Goal: Check status: Check status

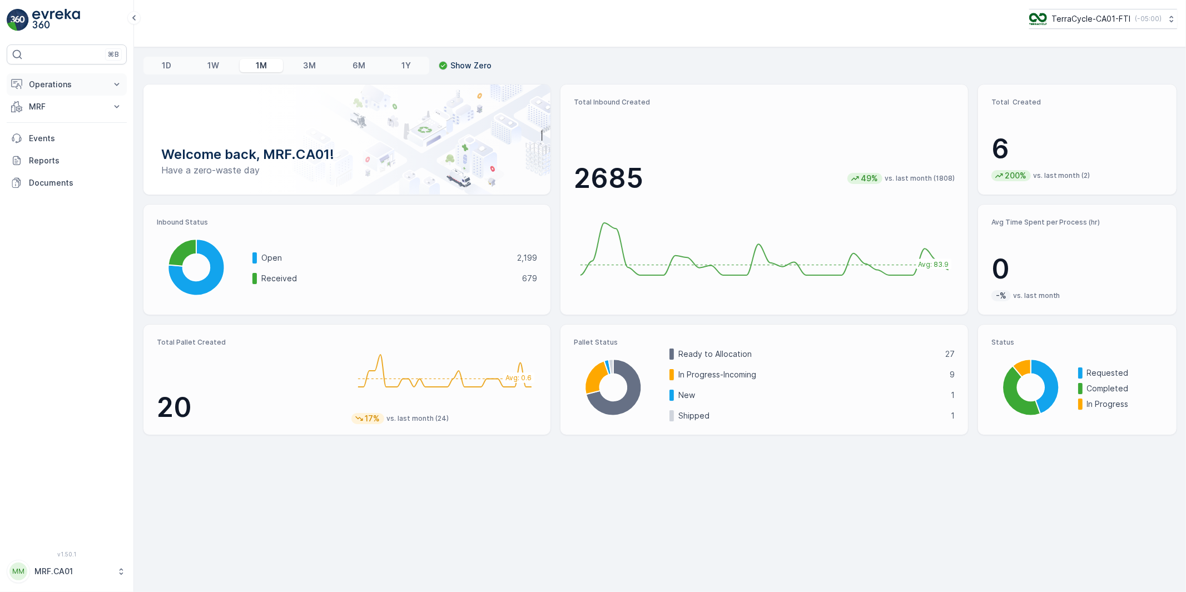
click at [59, 79] on p "Operations" at bounding box center [67, 84] width 76 height 11
click at [32, 171] on p "MRF" at bounding box center [67, 169] width 76 height 11
click at [46, 247] on p "Outbound" at bounding box center [47, 250] width 38 height 11
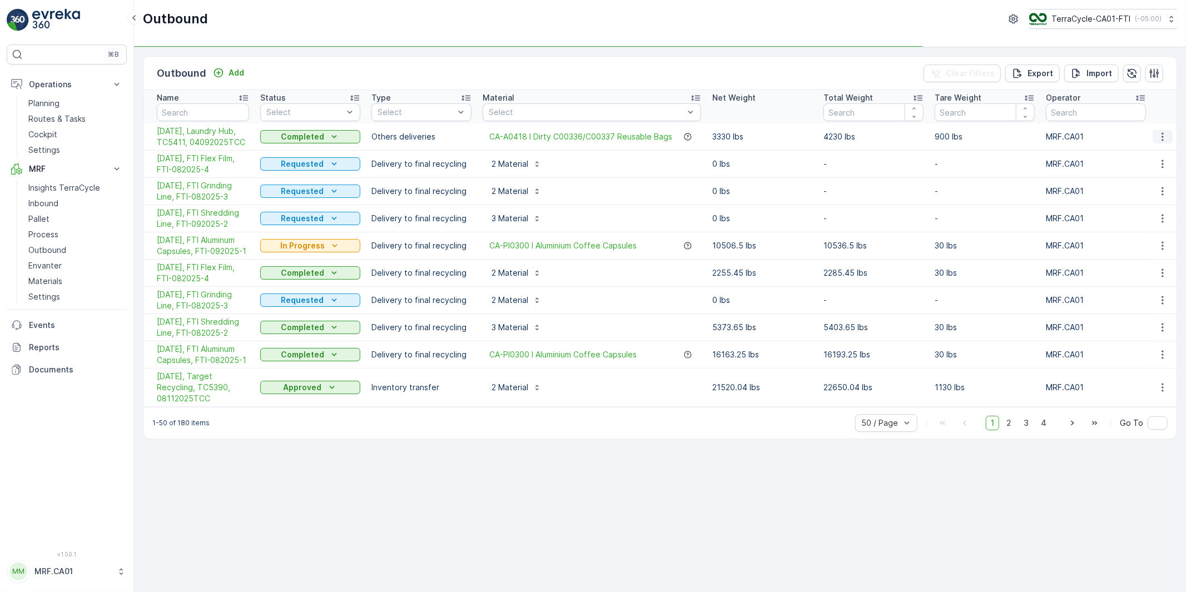
click at [1165, 133] on icon "button" at bounding box center [1162, 136] width 11 height 11
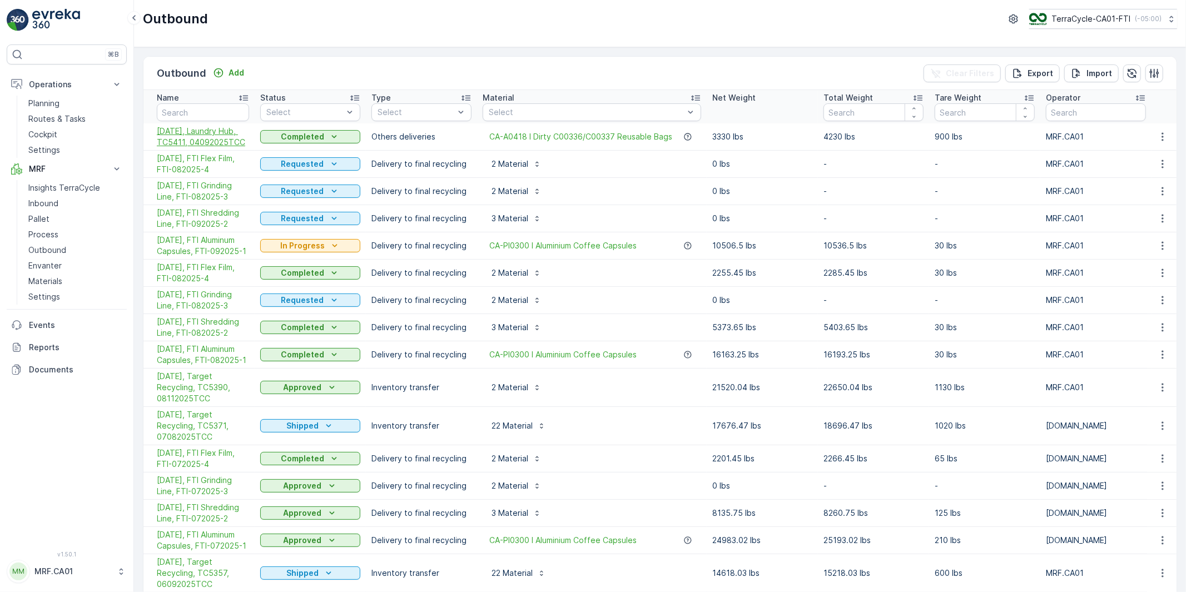
click at [211, 127] on span "[DATE], Laundry Hub, TC5411, 04092025TCC" at bounding box center [203, 137] width 92 height 22
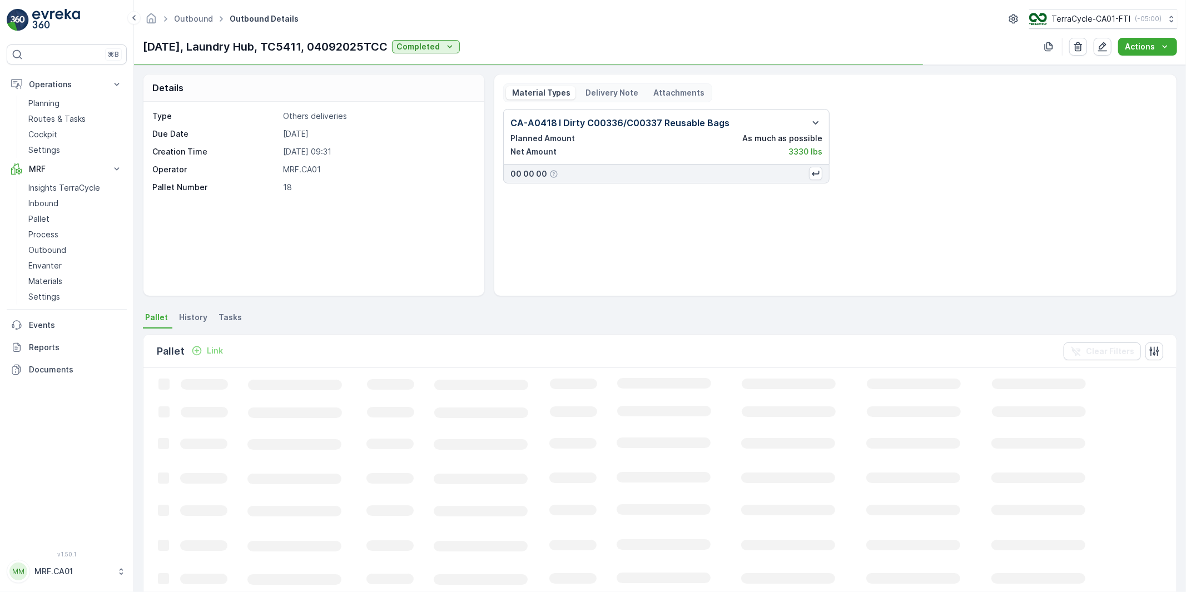
click at [613, 92] on p "Delivery Note" at bounding box center [612, 92] width 55 height 11
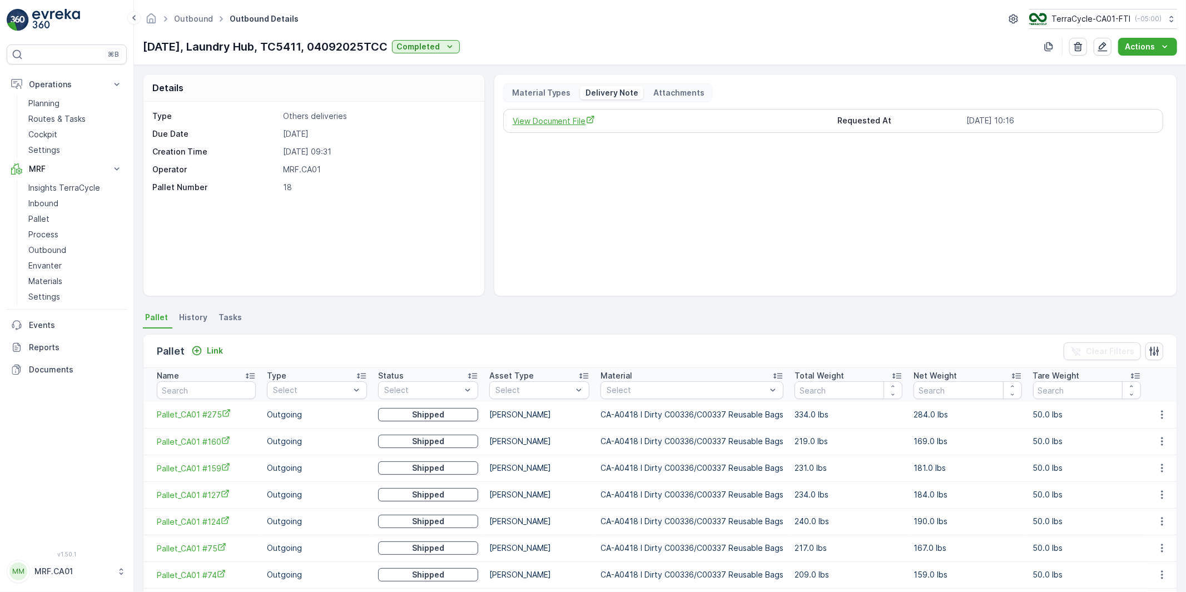
click at [558, 119] on span "View Document File" at bounding box center [671, 121] width 316 height 12
